Goal: Transaction & Acquisition: Subscribe to service/newsletter

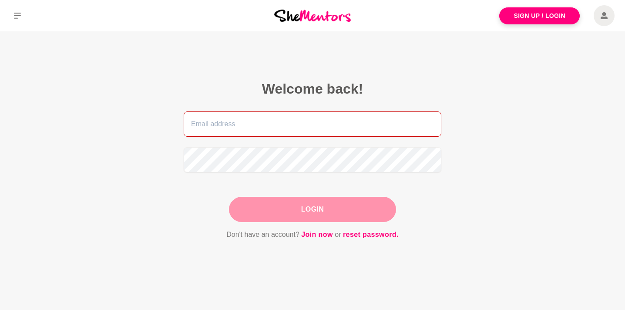
click at [322, 115] on input "email" at bounding box center [313, 124] width 258 height 25
type input "[EMAIL_ADDRESS][DOMAIN_NAME]"
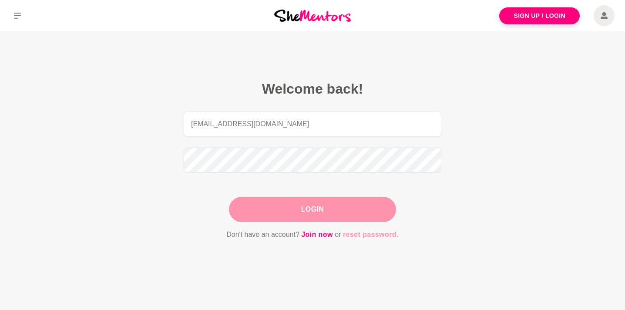
click at [372, 236] on link "reset password." at bounding box center [371, 234] width 56 height 11
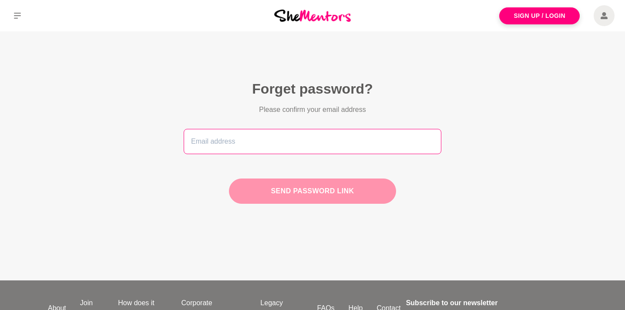
click at [278, 143] on input "email" at bounding box center [313, 141] width 258 height 25
type input "[EMAIL_ADDRESS][DOMAIN_NAME]"
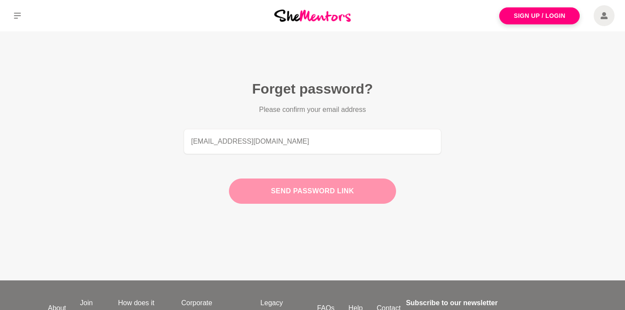
click at [296, 193] on button "Send password link" at bounding box center [312, 191] width 167 height 25
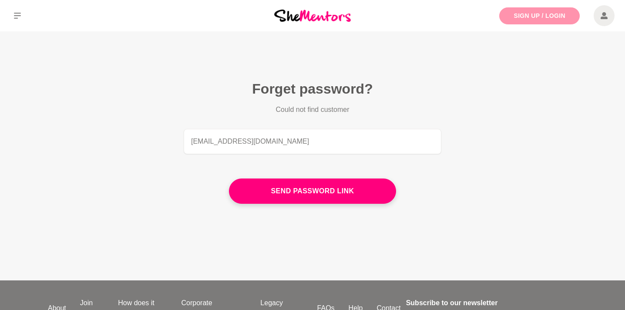
click at [526, 17] on link "Sign Up / Login" at bounding box center [540, 15] width 81 height 17
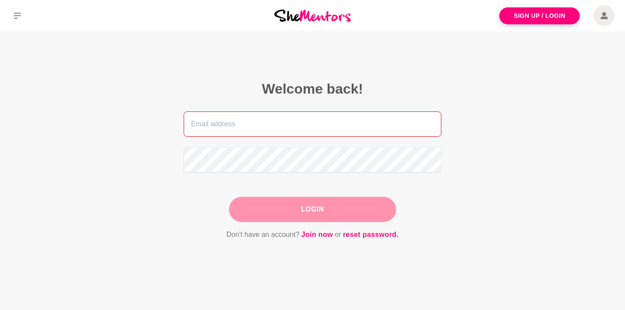
click at [260, 126] on input "email" at bounding box center [313, 124] width 258 height 25
type input "[EMAIL_ADDRESS][DOMAIN_NAME]"
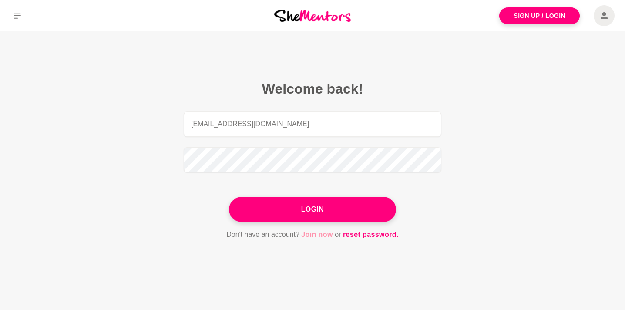
click at [319, 237] on link "Join now" at bounding box center [317, 234] width 32 height 11
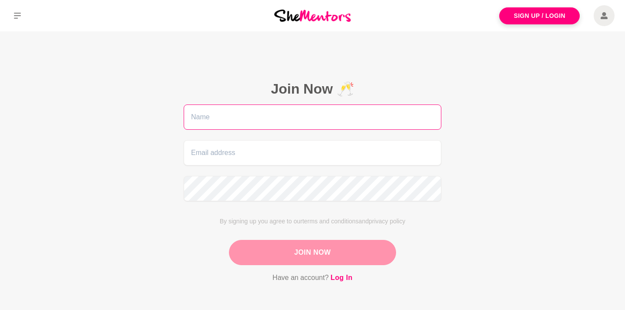
click at [361, 118] on input "text" at bounding box center [313, 117] width 258 height 25
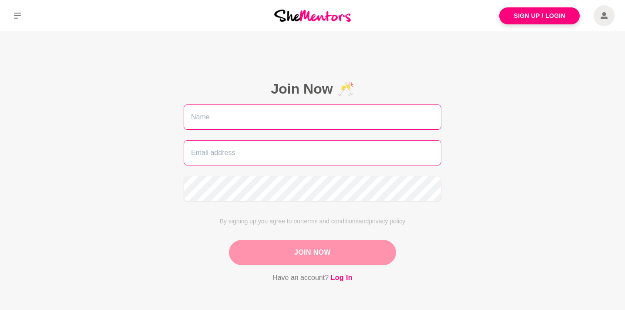
type input "Maida"
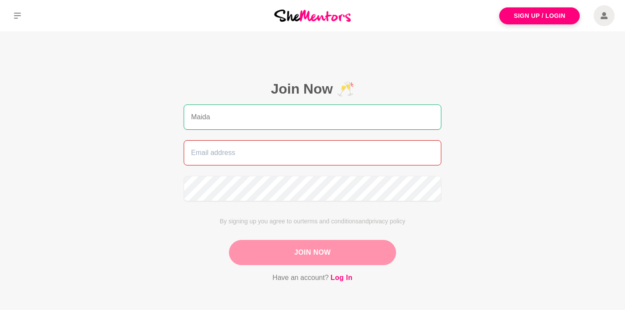
click at [263, 151] on input "email" at bounding box center [313, 152] width 258 height 25
type input "[EMAIL_ADDRESS][DOMAIN_NAME]"
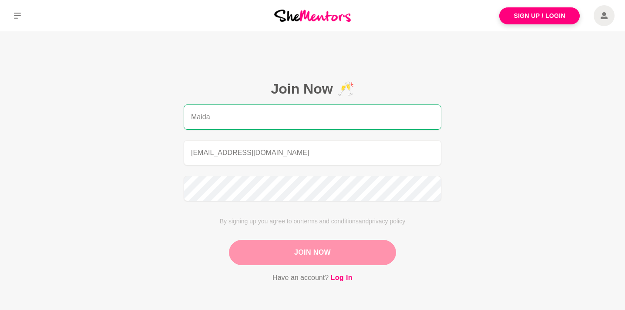
click at [285, 251] on button "Join Now" at bounding box center [312, 252] width 167 height 25
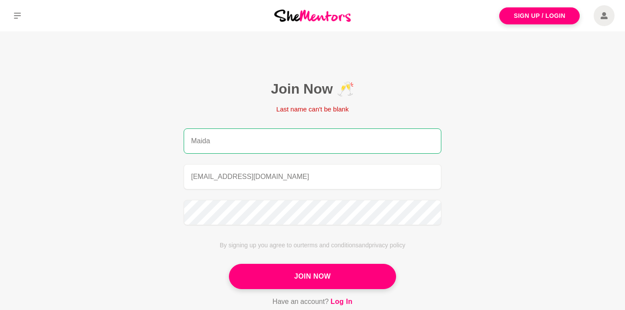
click at [241, 141] on input "Maida" at bounding box center [313, 140] width 258 height 25
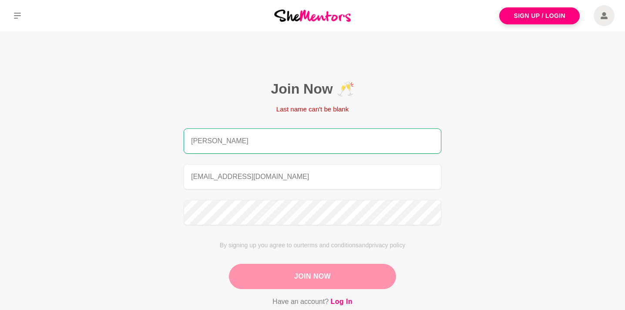
type input "[PERSON_NAME]"
click at [287, 282] on button "Join Now" at bounding box center [312, 276] width 167 height 25
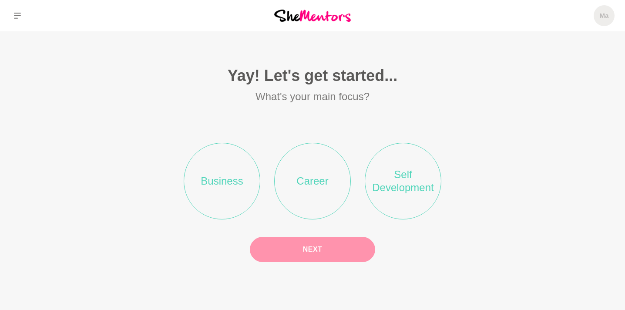
click at [234, 191] on li "Business" at bounding box center [222, 181] width 77 height 77
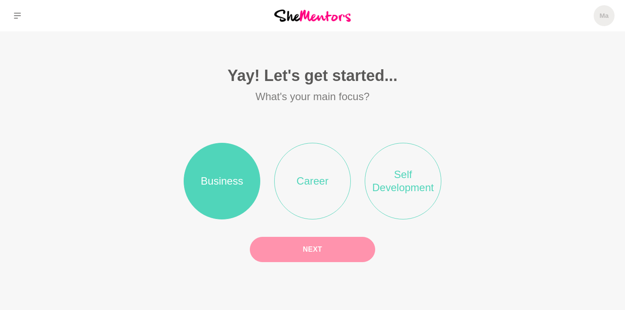
click at [296, 257] on button "Next" at bounding box center [312, 249] width 125 height 25
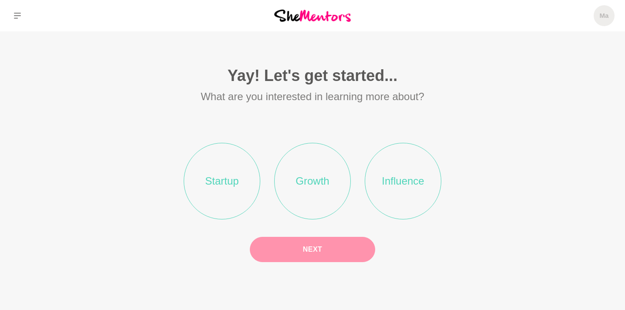
click at [240, 194] on li "Startup" at bounding box center [222, 181] width 77 height 77
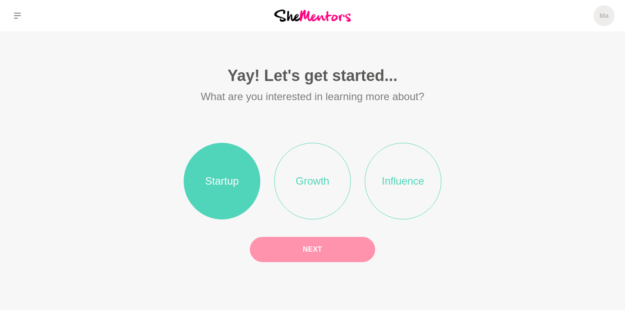
click at [287, 246] on button "Next" at bounding box center [312, 249] width 125 height 25
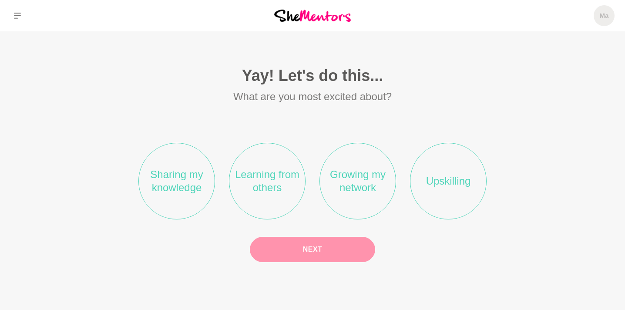
click at [274, 183] on li "Learning from others" at bounding box center [267, 181] width 77 height 77
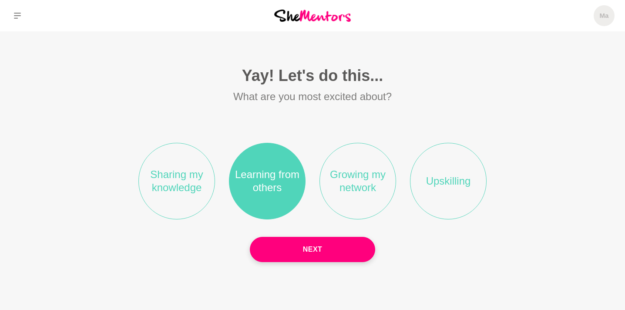
click at [342, 194] on li "Growing my network" at bounding box center [358, 181] width 77 height 77
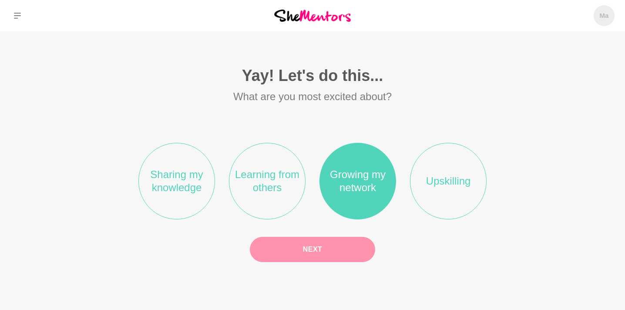
click at [321, 248] on button "Next" at bounding box center [312, 249] width 125 height 25
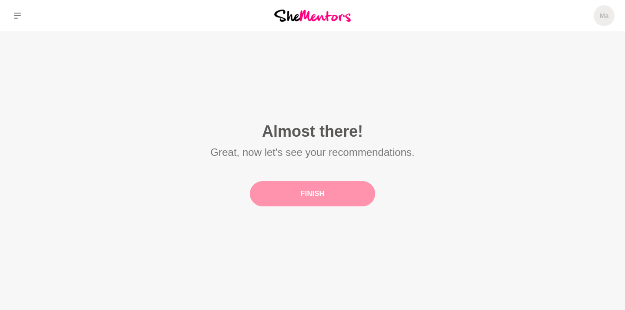
click at [313, 204] on button "Finish" at bounding box center [312, 193] width 125 height 25
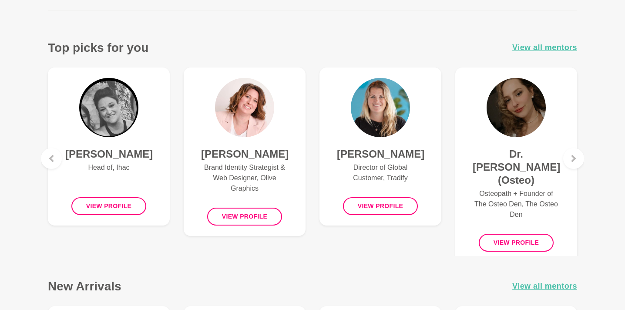
scroll to position [331, 0]
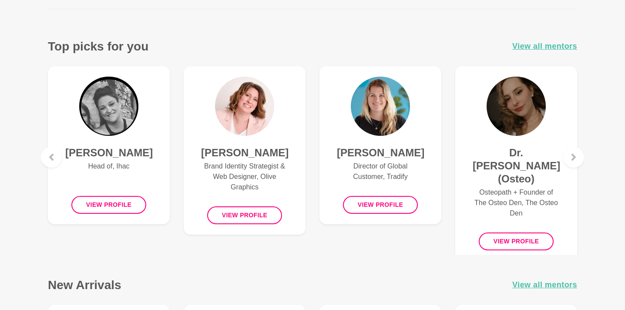
click at [366, 174] on p "Director of Global Customer, Tradify" at bounding box center [380, 171] width 87 height 21
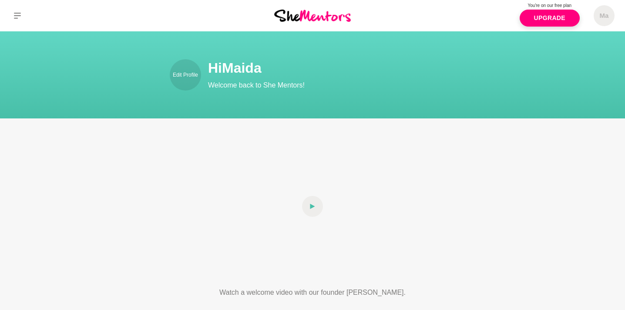
scroll to position [331, 0]
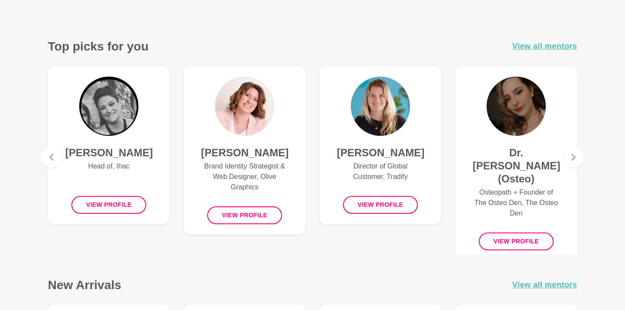
click at [230, 159] on h4 "[PERSON_NAME]" at bounding box center [244, 152] width 87 height 13
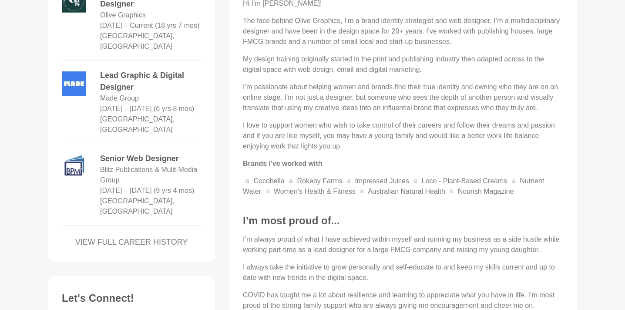
scroll to position [436, 0]
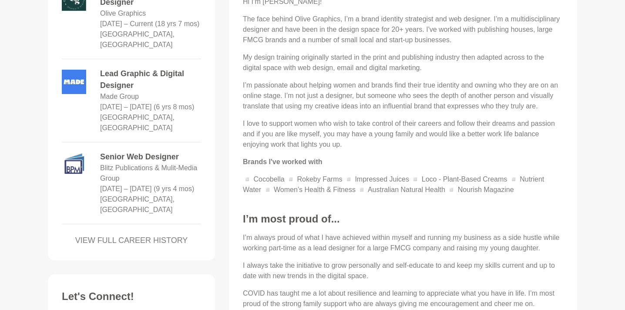
click at [172, 239] on link "VIEW FULL CAREER HISTORY" at bounding box center [131, 241] width 139 height 12
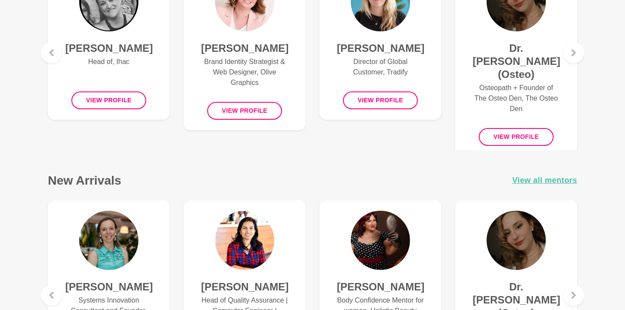
scroll to position [331, 0]
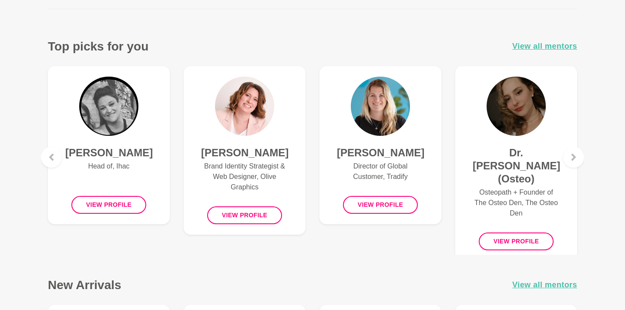
click at [141, 154] on h4 "[PERSON_NAME]" at bounding box center [108, 152] width 87 height 13
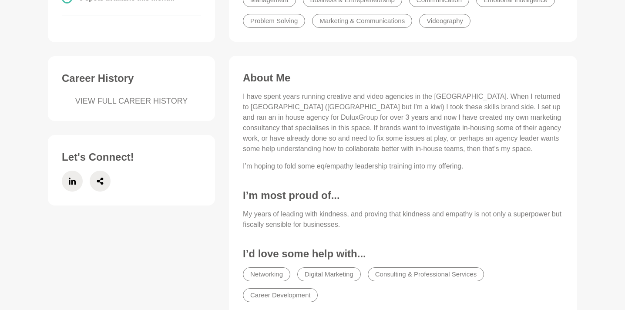
scroll to position [279, 0]
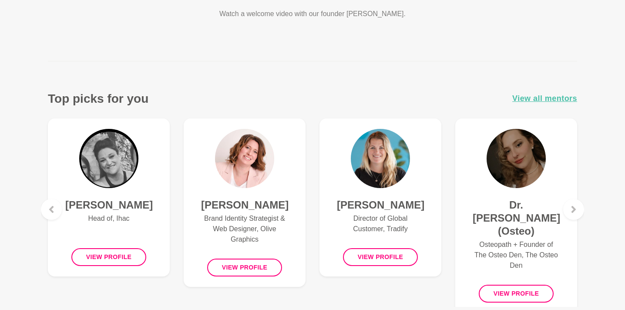
scroll to position [331, 0]
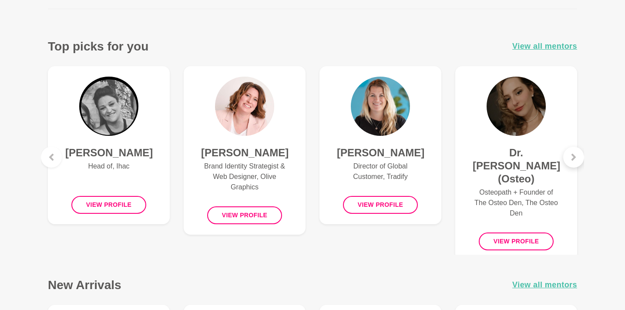
click at [577, 162] on div at bounding box center [574, 157] width 21 height 21
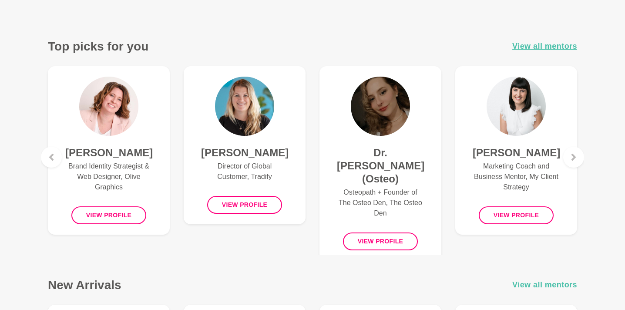
click at [534, 165] on p "Marketing Coach and Business Mentor, My Client Strategy" at bounding box center [516, 176] width 87 height 31
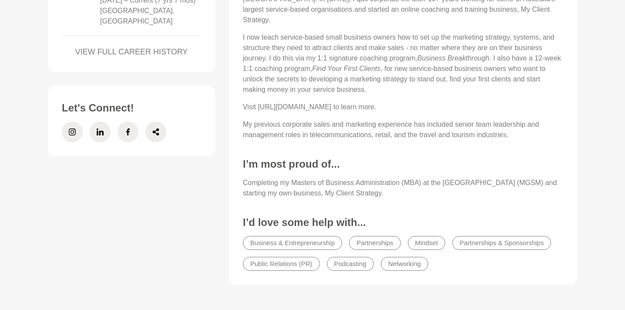
scroll to position [470, 0]
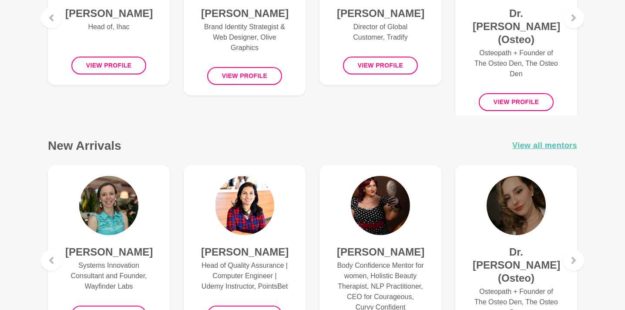
scroll to position [331, 0]
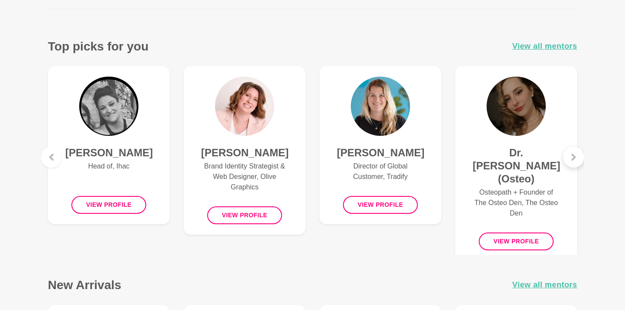
click at [574, 158] on icon at bounding box center [574, 157] width 4 height 7
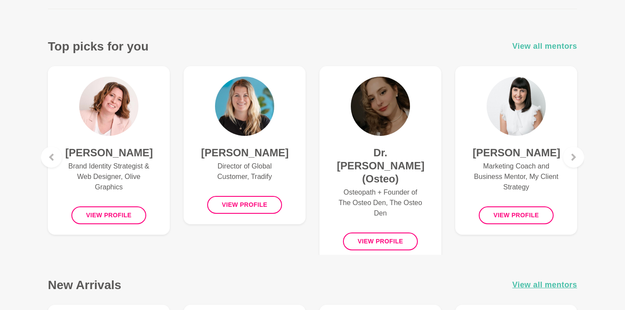
click at [548, 45] on span "View all mentors" at bounding box center [545, 46] width 65 height 13
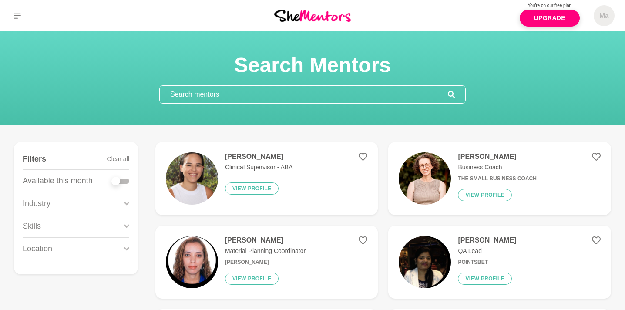
drag, startPoint x: 622, startPoint y: 206, endPoint x: 621, endPoint y: 211, distance: 5.4
click at [566, 17] on link "Upgrade" at bounding box center [550, 18] width 60 height 17
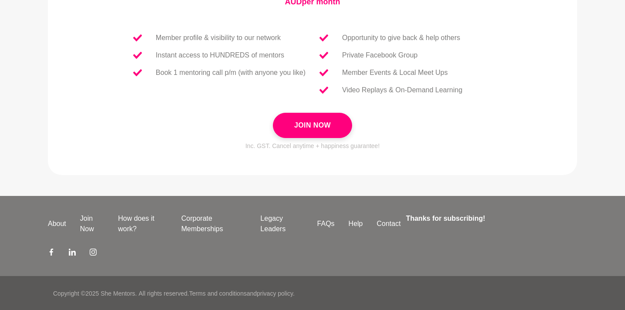
scroll to position [417, 0]
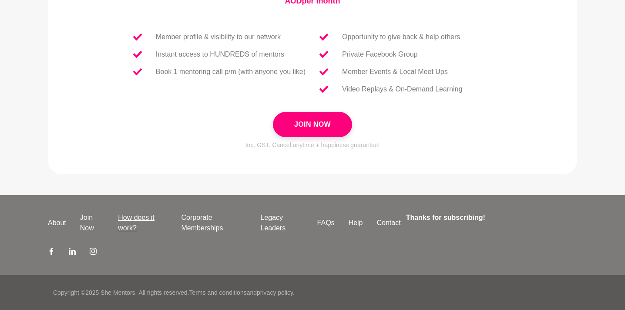
click at [155, 216] on link "How does it work?" at bounding box center [142, 223] width 63 height 21
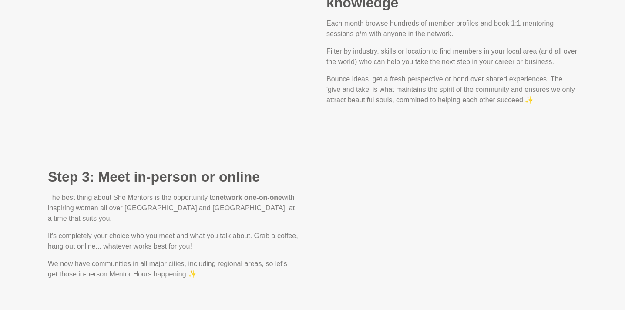
scroll to position [906, 0]
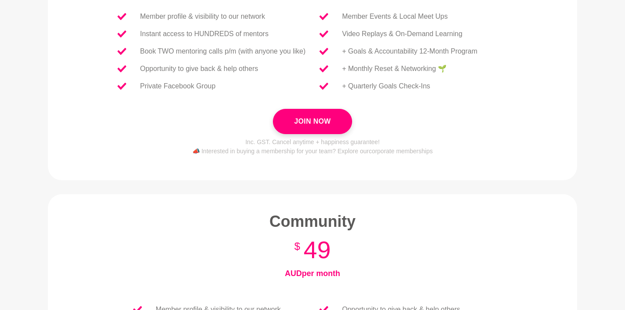
scroll to position [157, 0]
